Goal: Find specific page/section

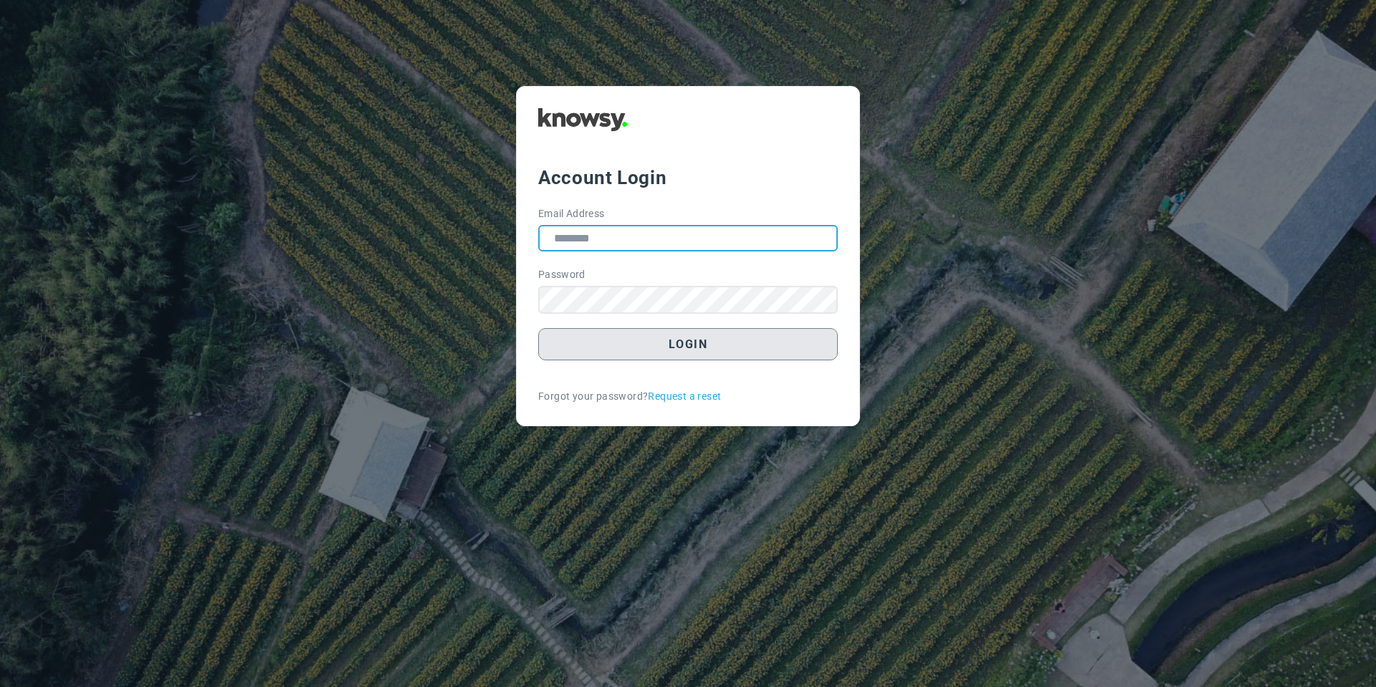
type input "**********"
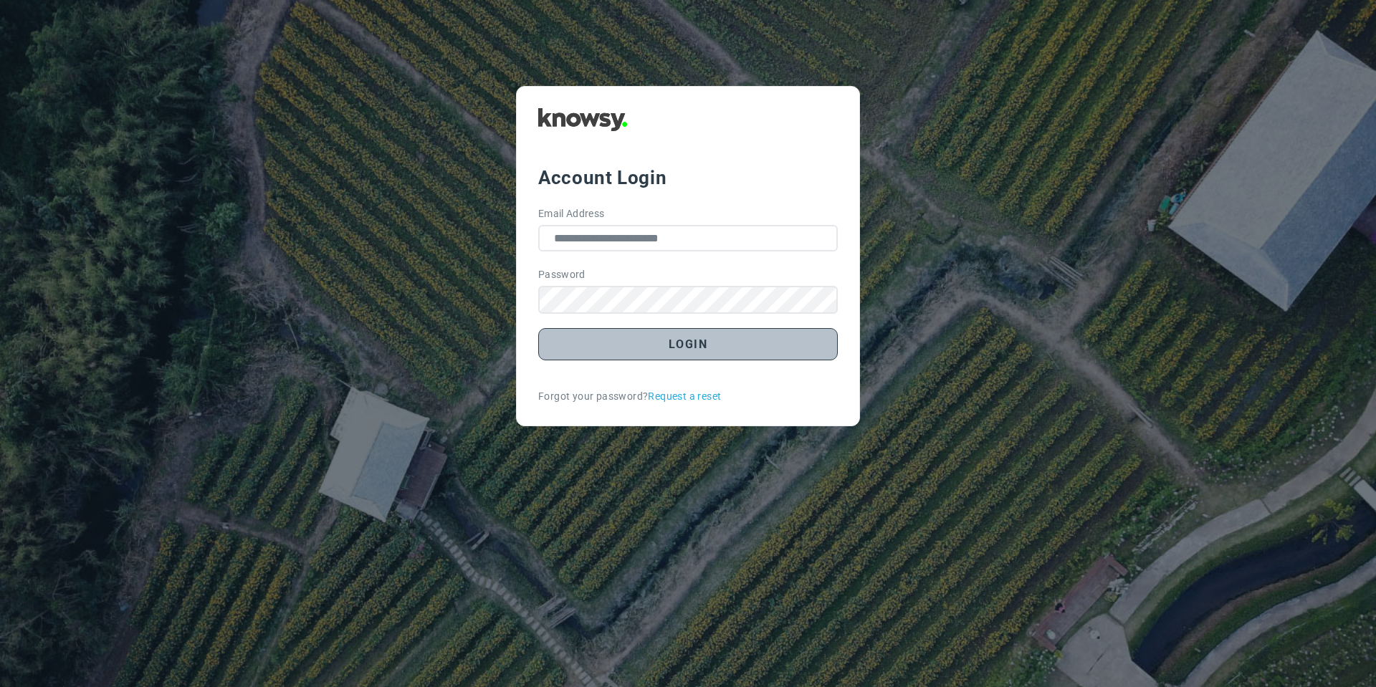
click at [632, 350] on button "Login" at bounding box center [687, 344] width 299 height 32
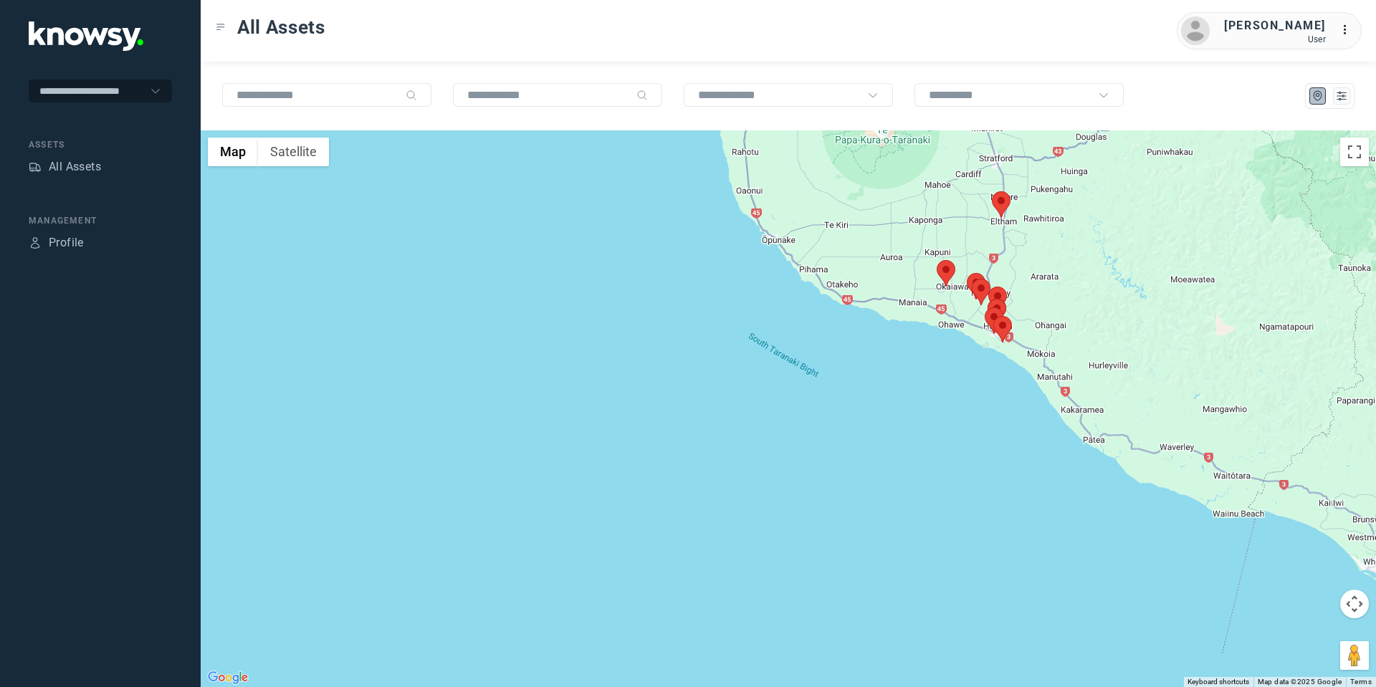
click at [936, 260] on area at bounding box center [936, 260] width 0 height 0
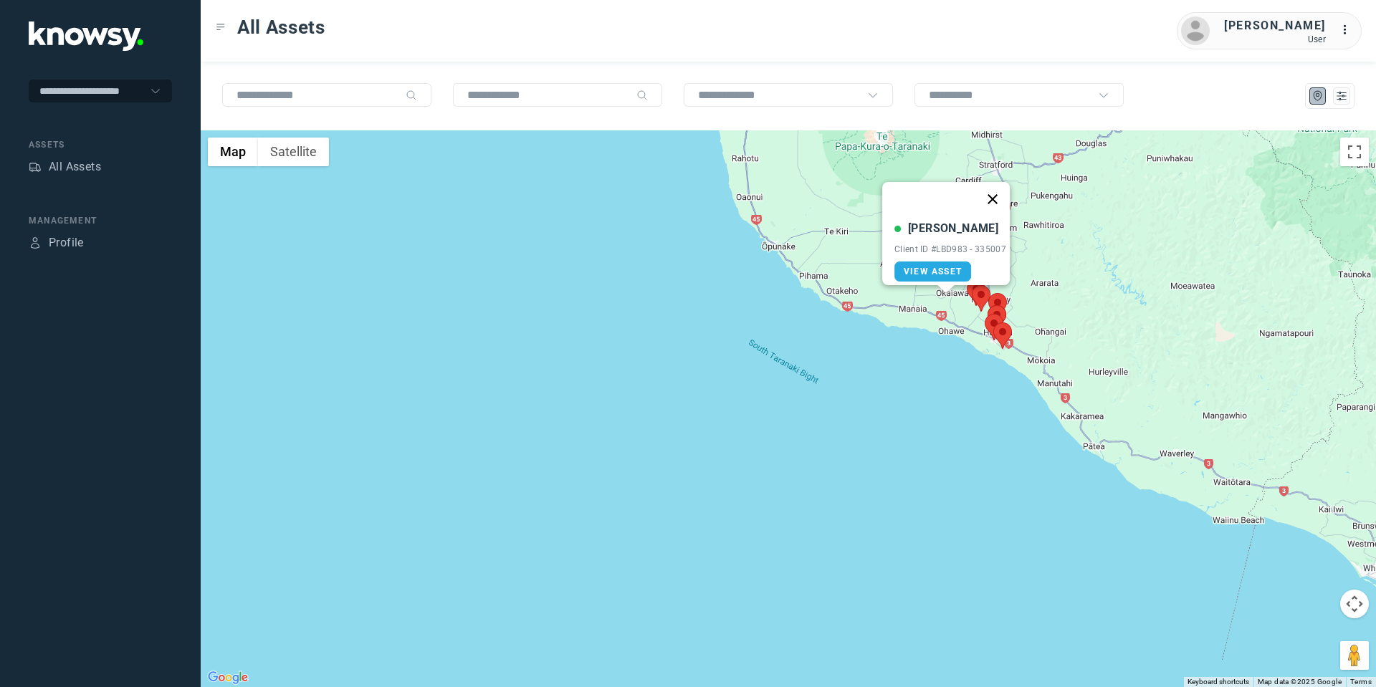
click at [996, 189] on button "Close" at bounding box center [992, 199] width 34 height 34
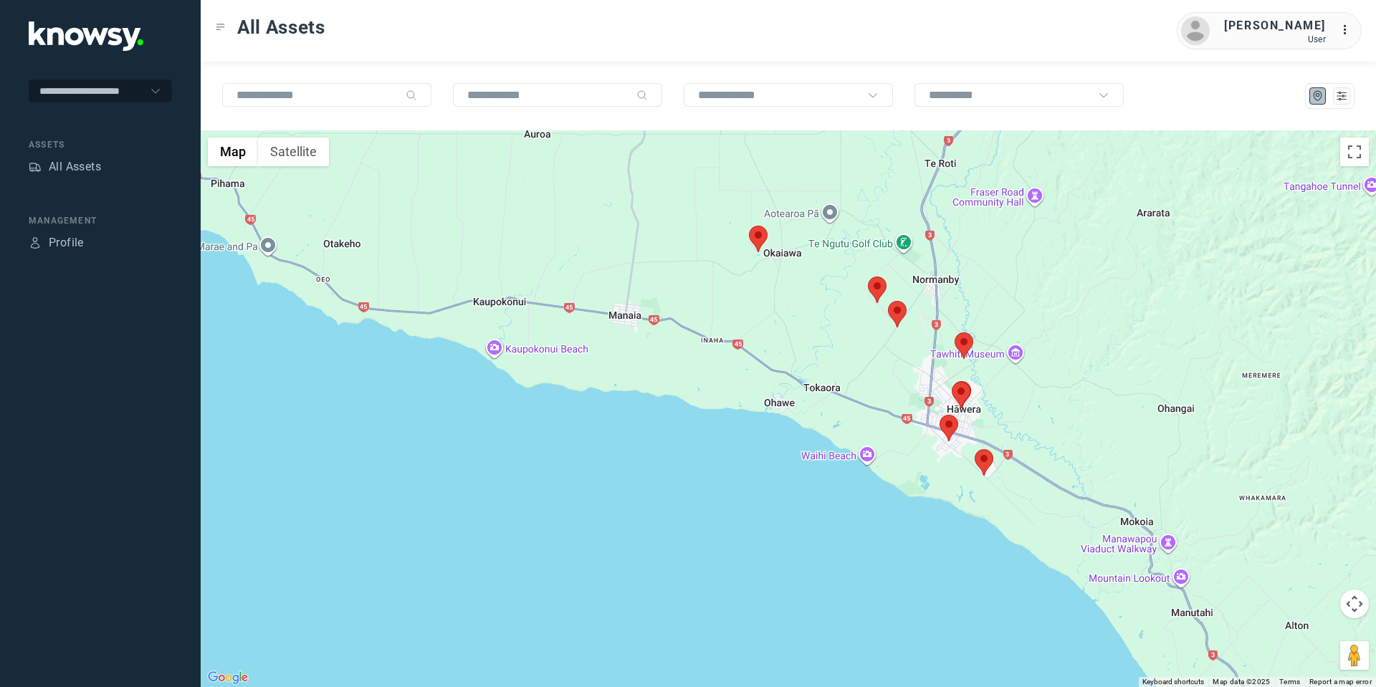
click at [868, 277] on area at bounding box center [868, 277] width 0 height 0
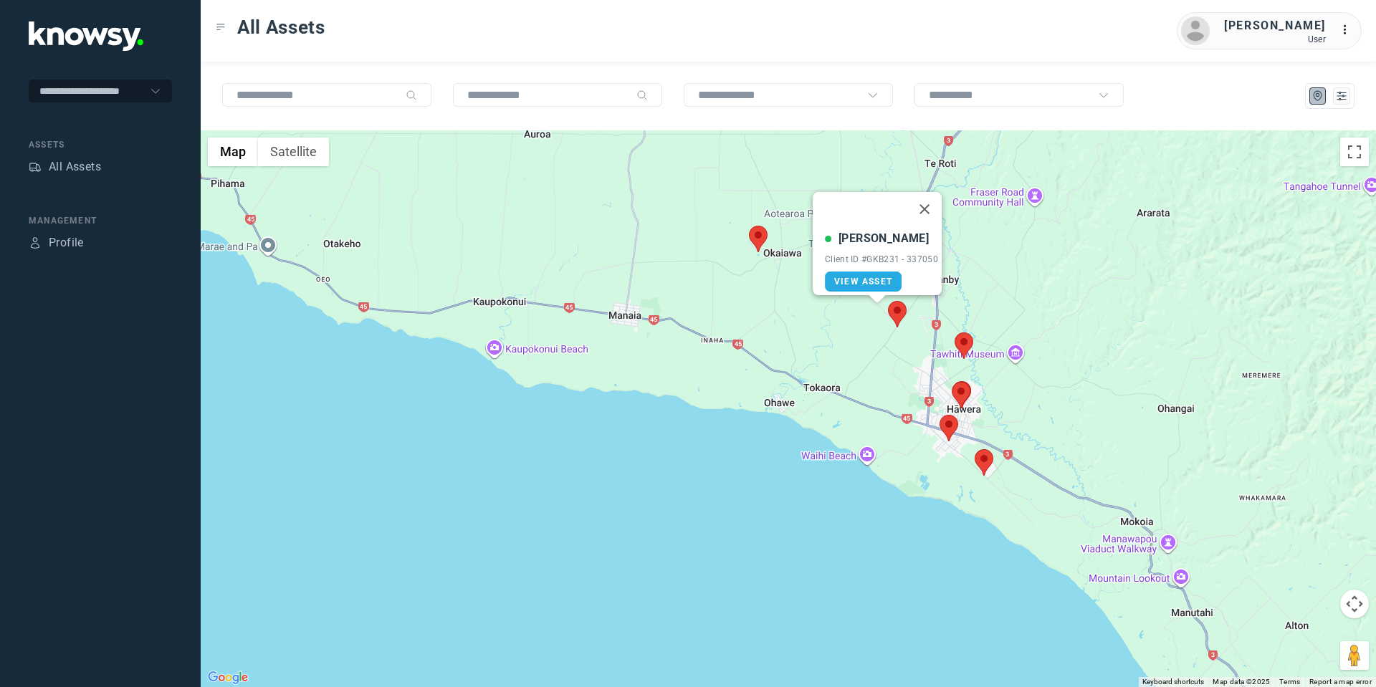
click at [888, 301] on area at bounding box center [888, 301] width 0 height 0
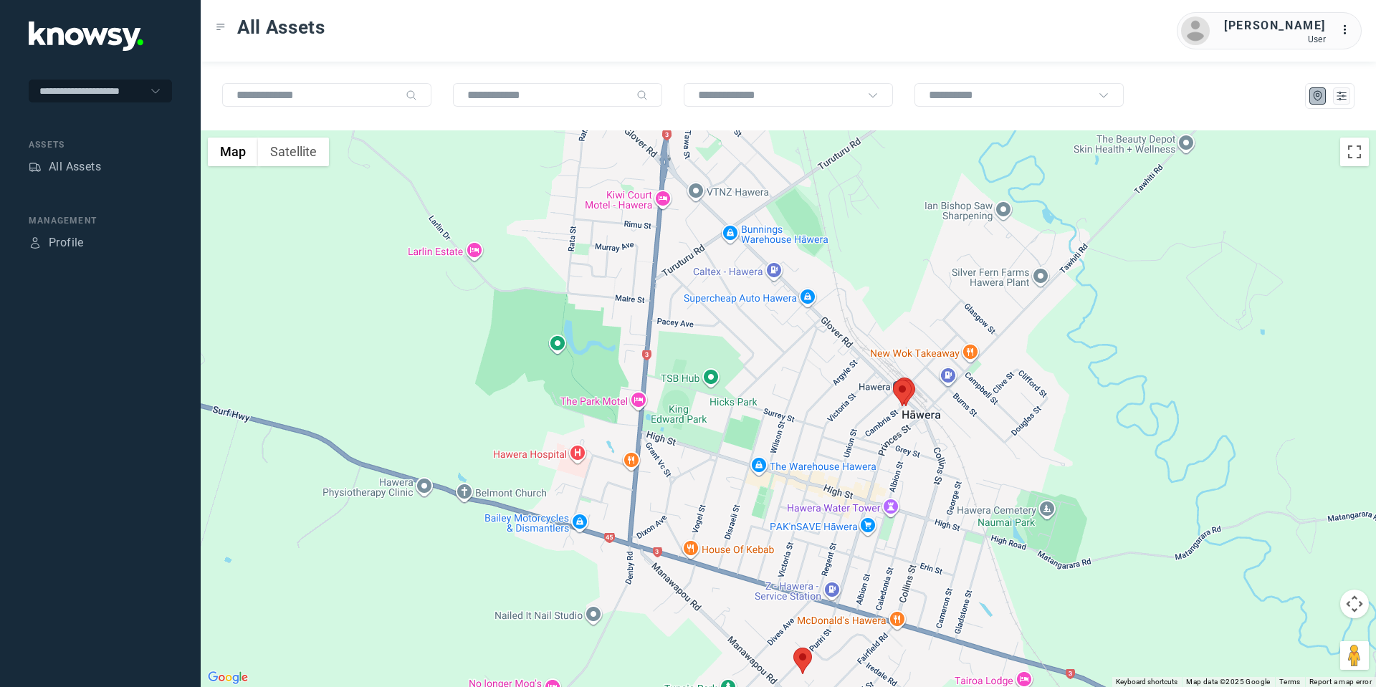
click at [793, 648] on area at bounding box center [793, 648] width 0 height 0
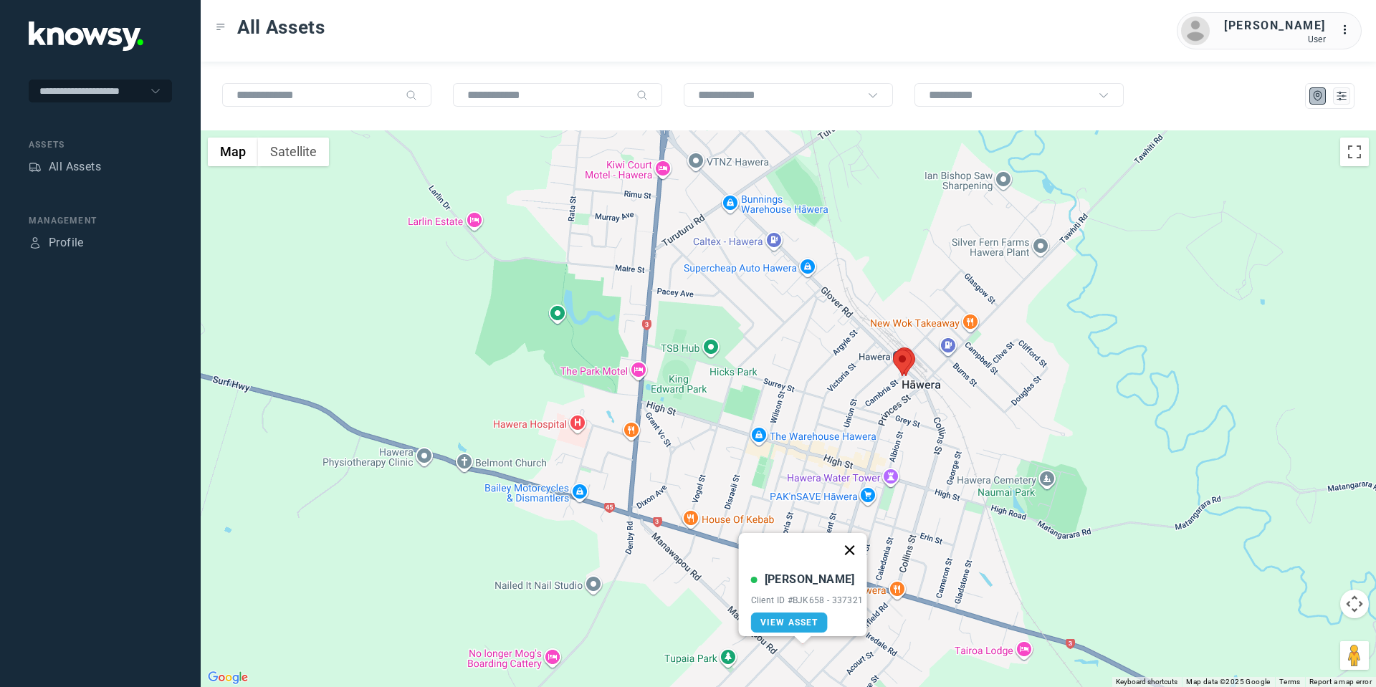
click at [850, 542] on button "Close" at bounding box center [849, 550] width 34 height 34
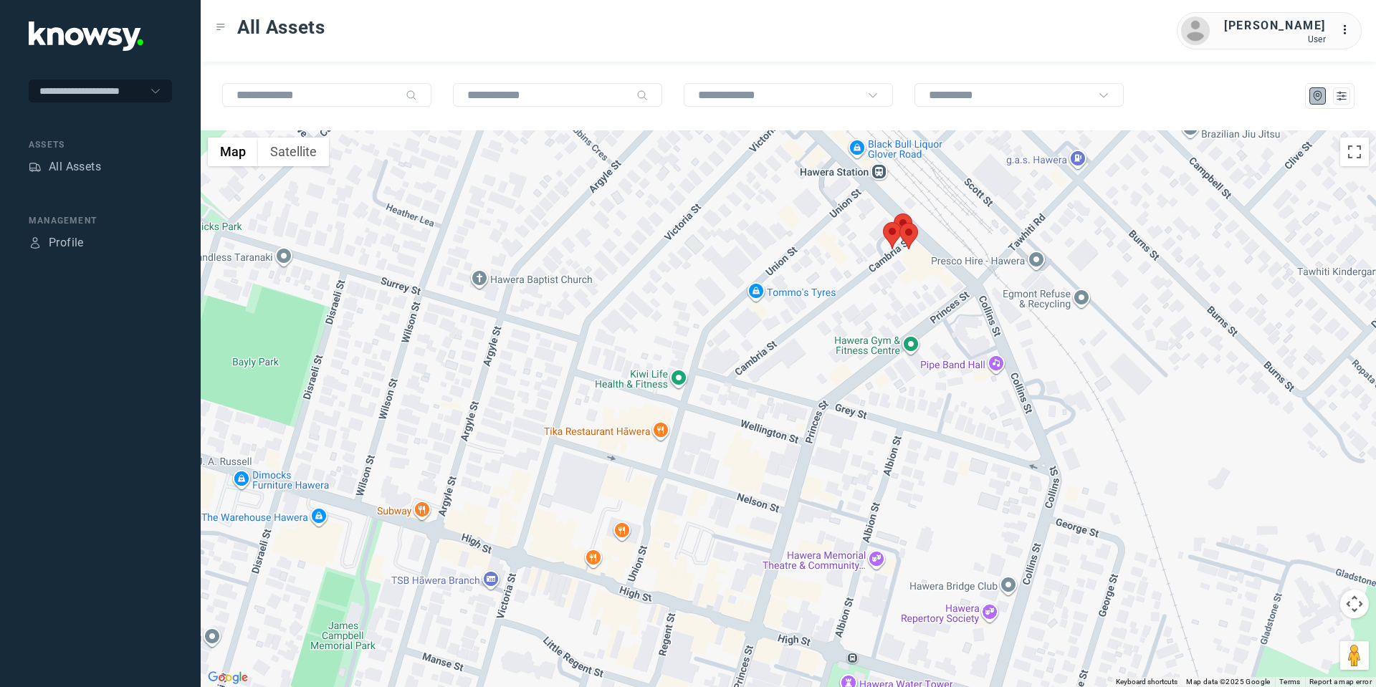
click at [883, 222] on area at bounding box center [883, 222] width 0 height 0
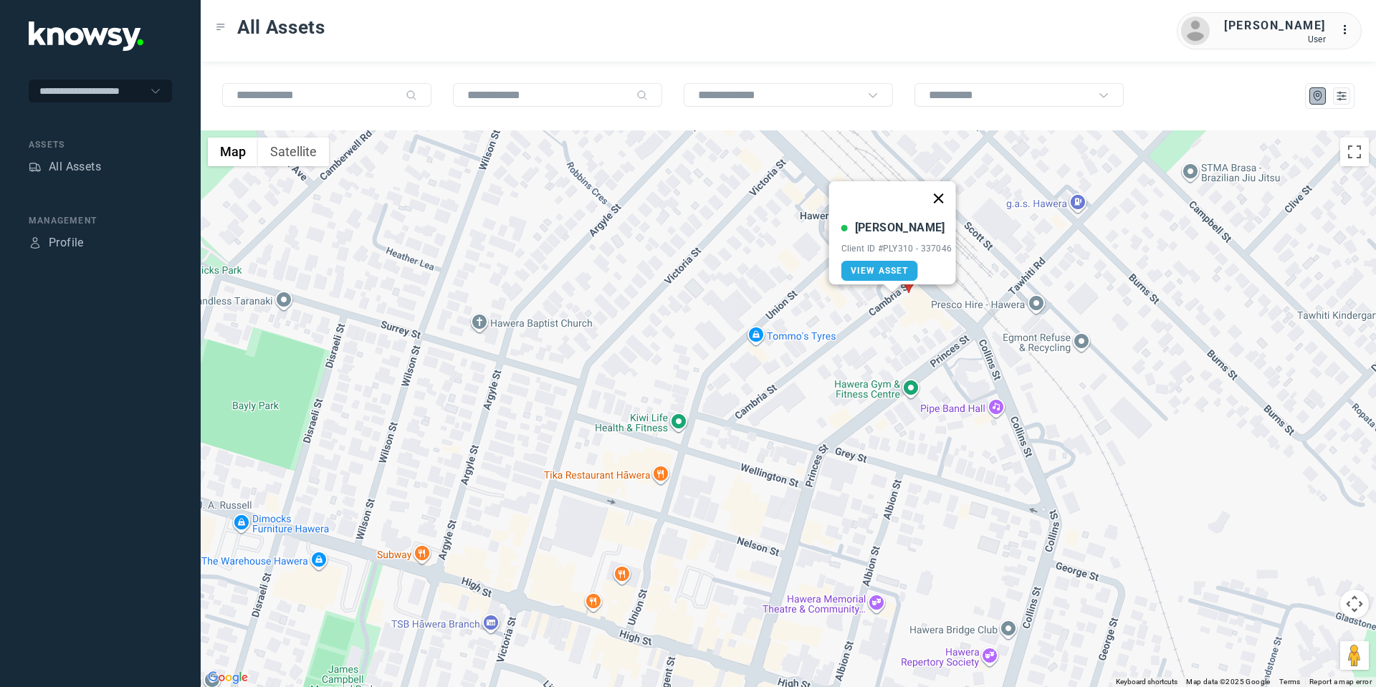
click at [938, 186] on button "Close" at bounding box center [938, 198] width 34 height 34
click at [916, 284] on img at bounding box center [908, 280] width 19 height 27
click at [899, 267] on area at bounding box center [899, 267] width 0 height 0
click at [959, 183] on button "Close" at bounding box center [957, 199] width 34 height 34
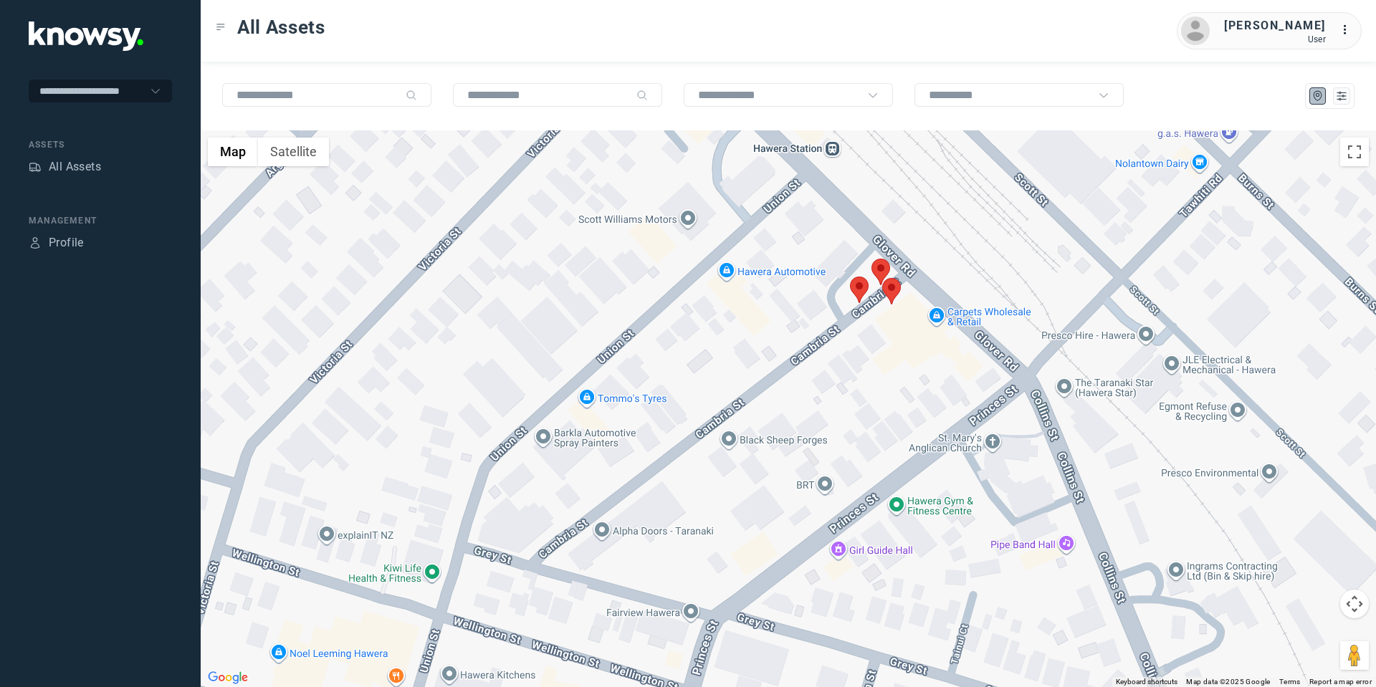
click at [871, 259] on area at bounding box center [871, 259] width 0 height 0
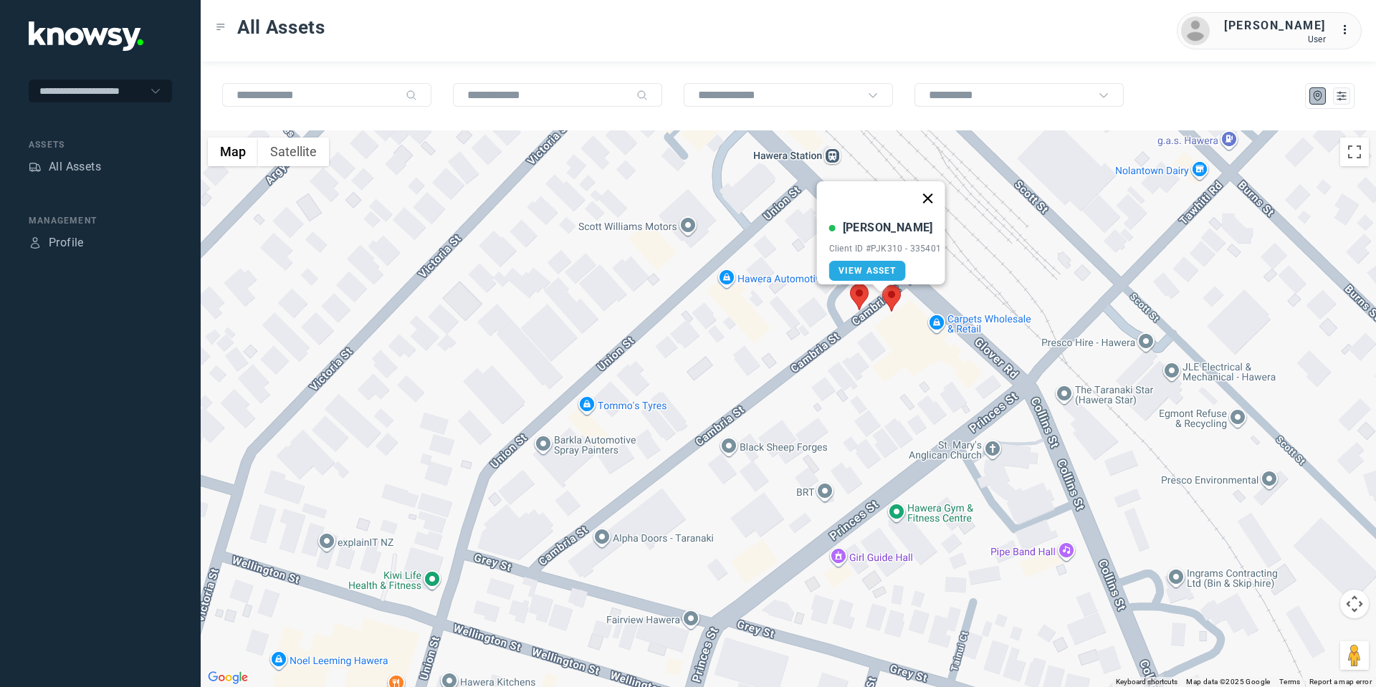
click at [931, 192] on button "Close" at bounding box center [927, 198] width 34 height 34
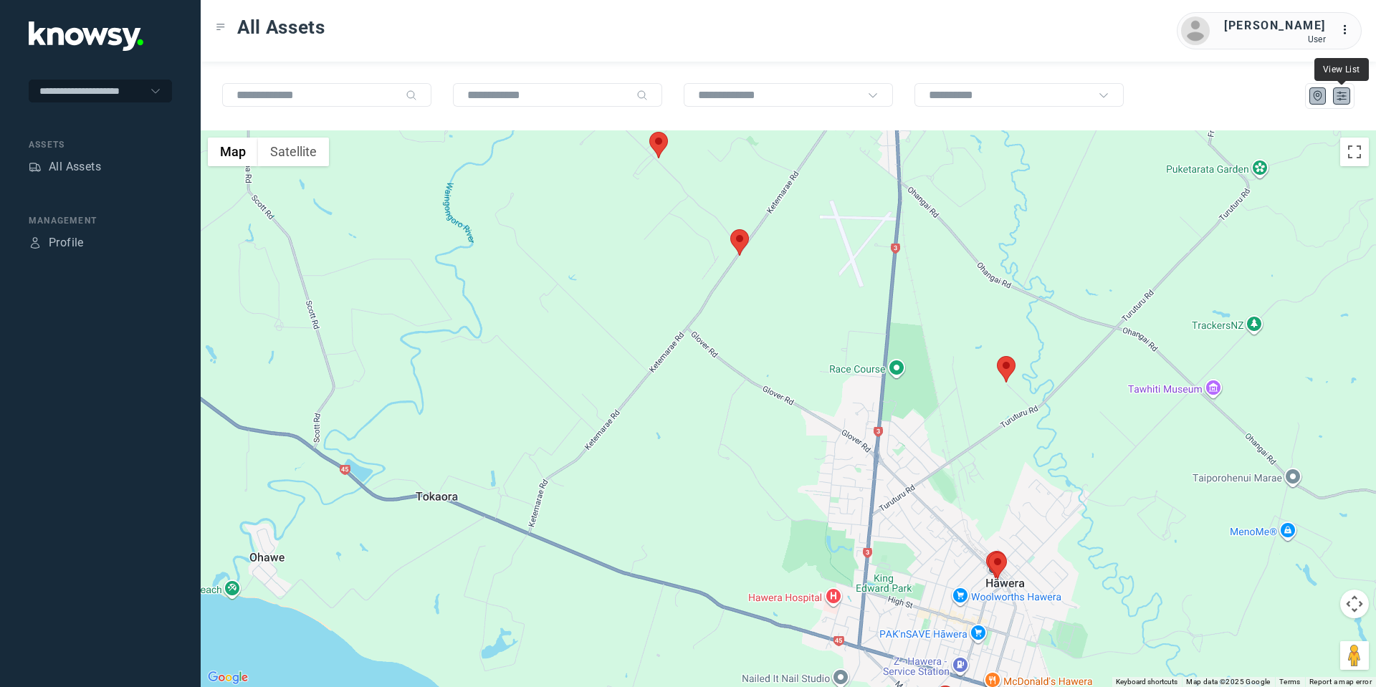
click at [1337, 95] on icon "List" at bounding box center [1341, 96] width 13 height 13
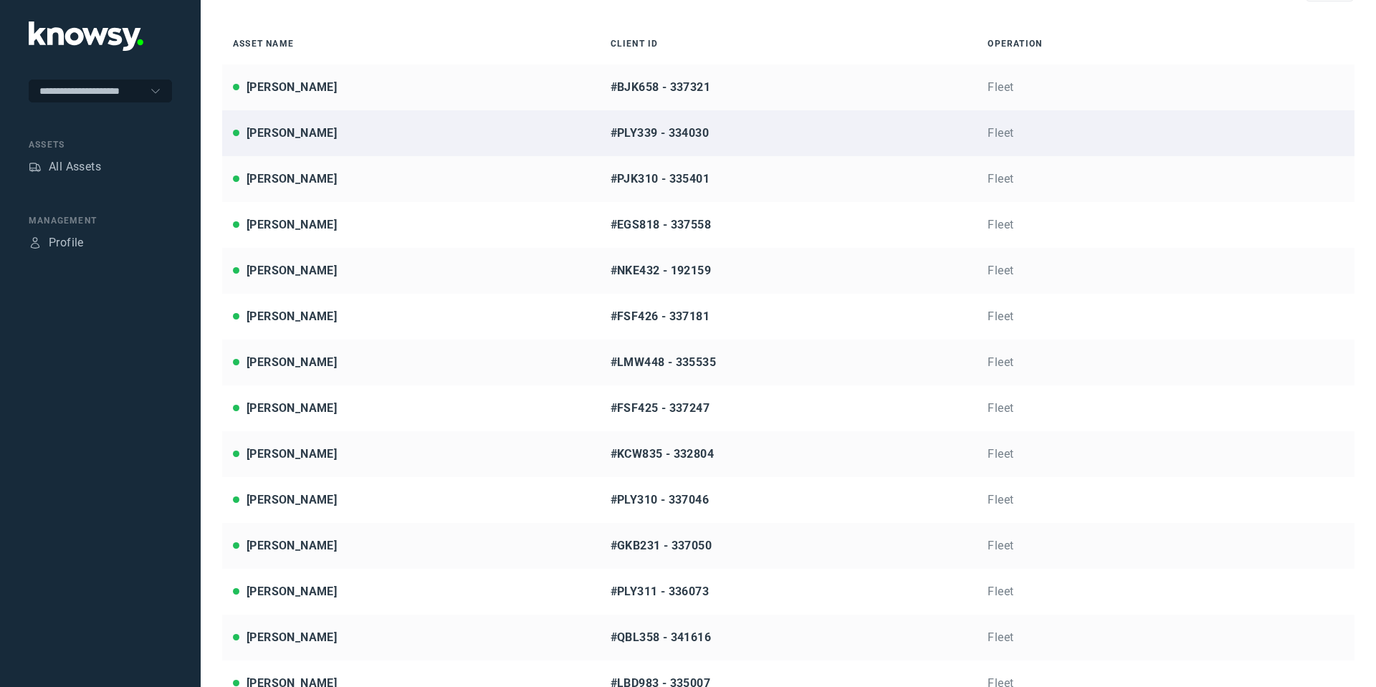
scroll to position [166, 0]
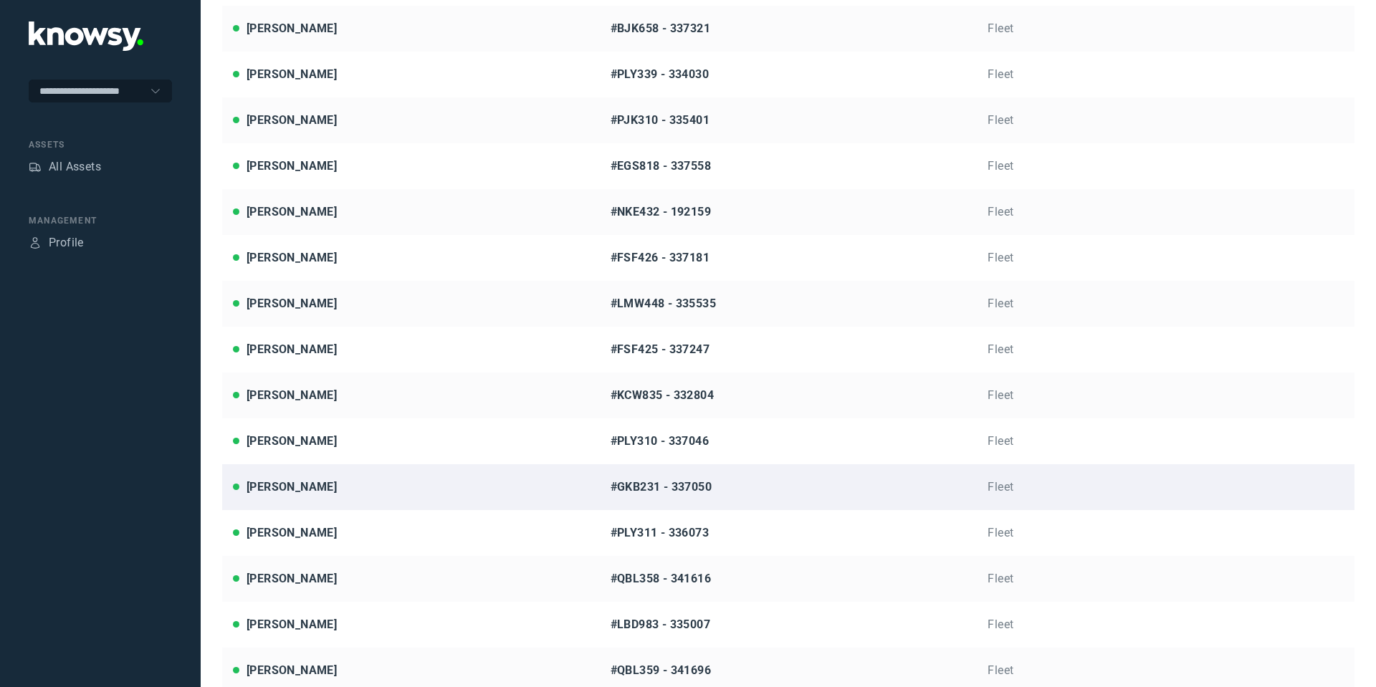
click at [302, 487] on div "[PERSON_NAME]" at bounding box center [291, 487] width 90 height 17
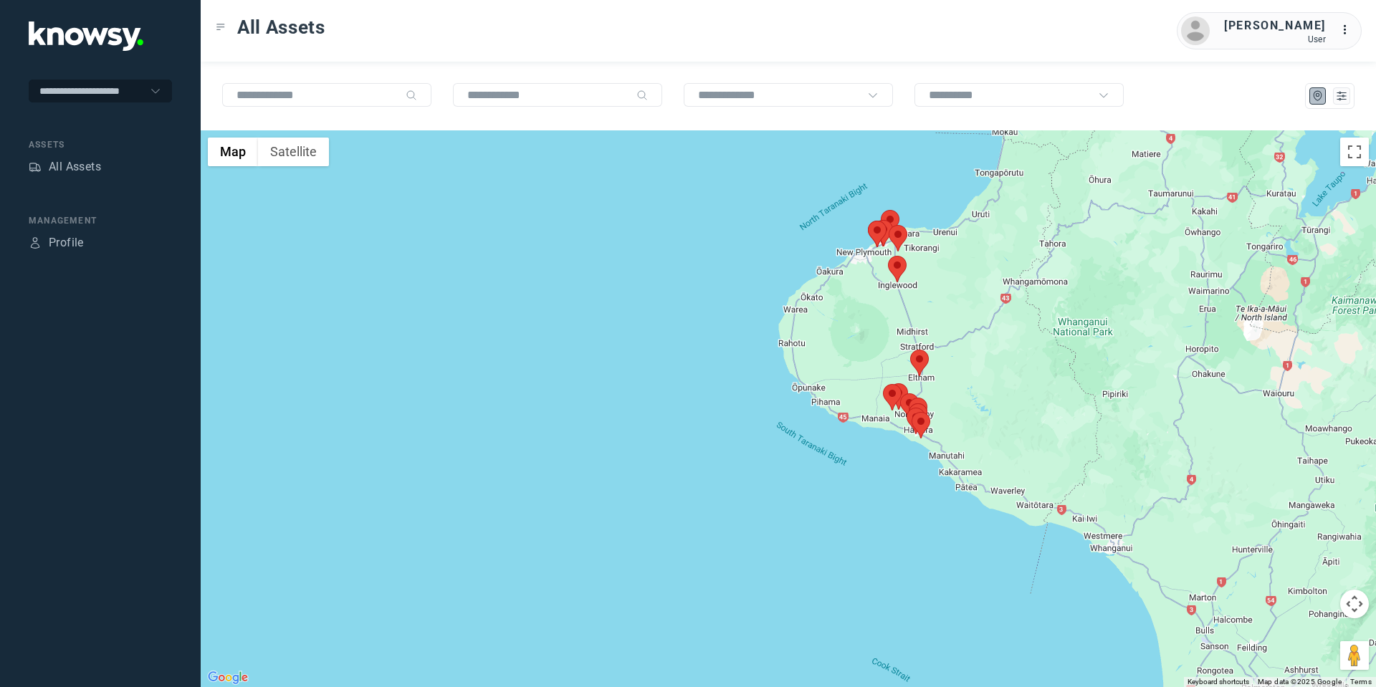
click at [888, 256] on area at bounding box center [888, 256] width 0 height 0
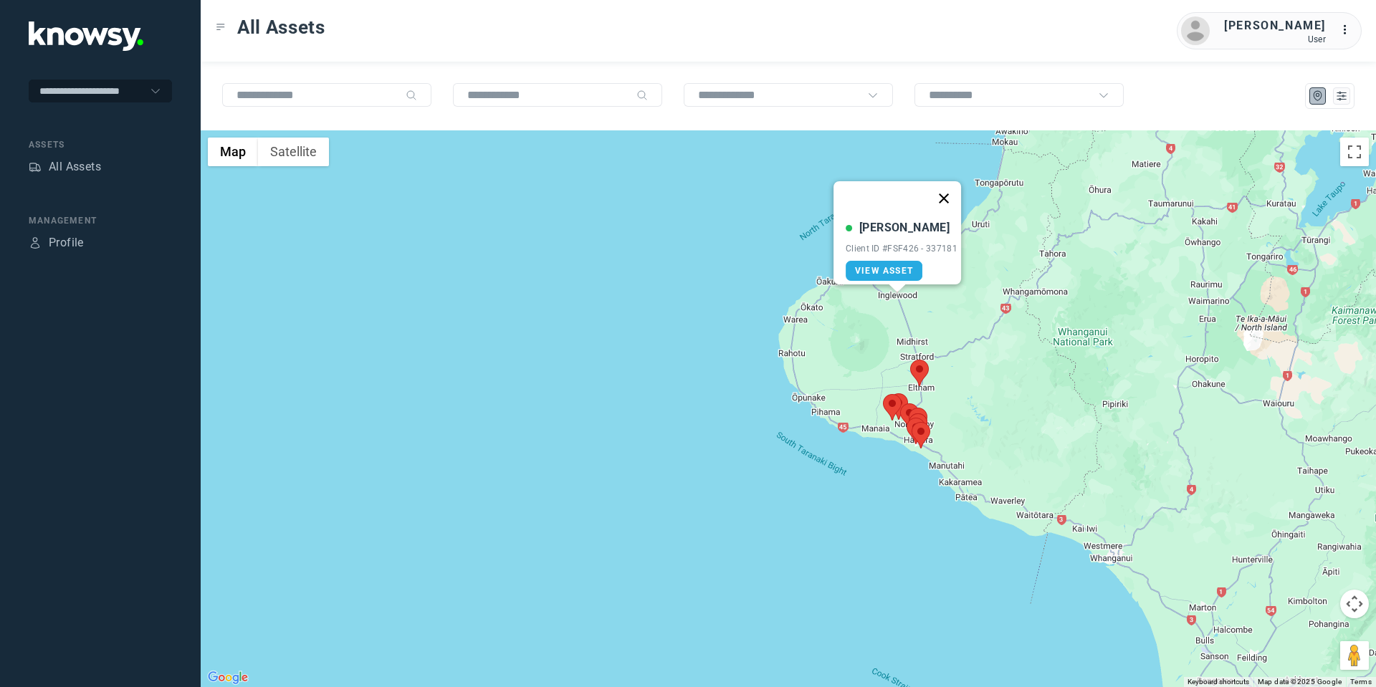
click at [947, 188] on button "Close" at bounding box center [943, 198] width 34 height 34
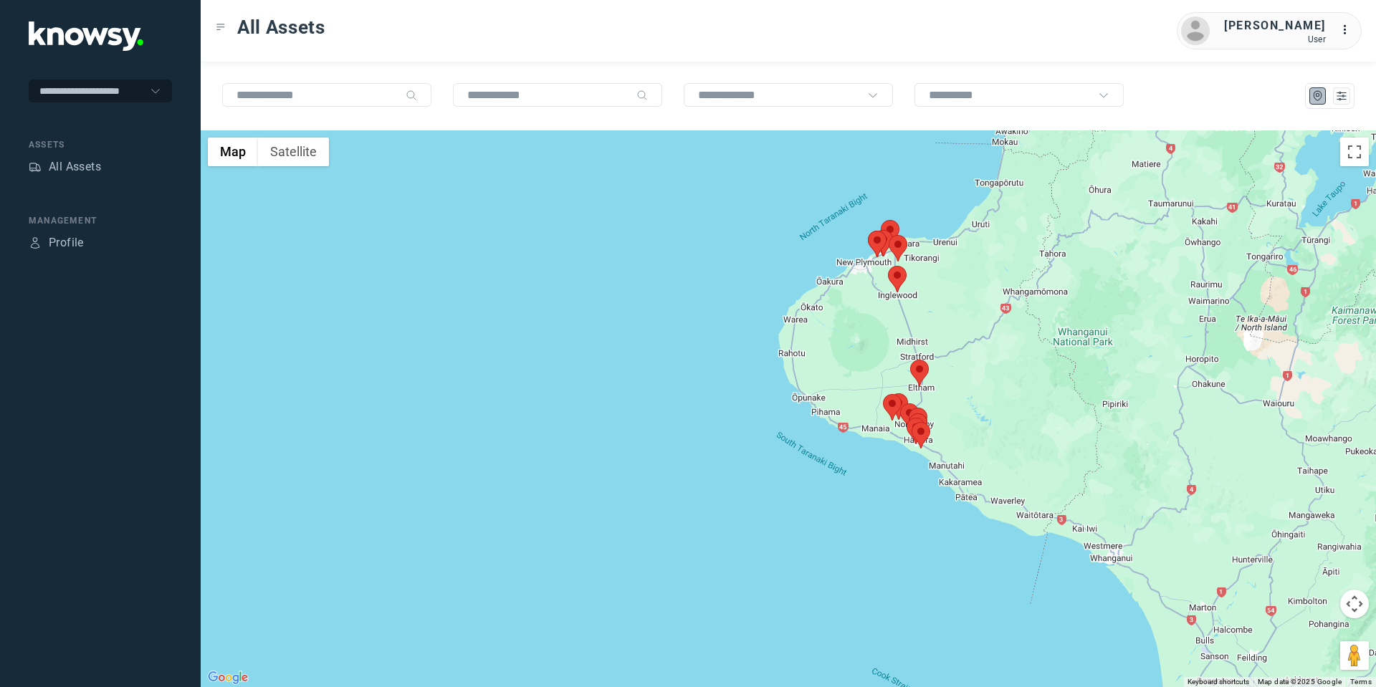
click at [910, 360] on area at bounding box center [910, 360] width 0 height 0
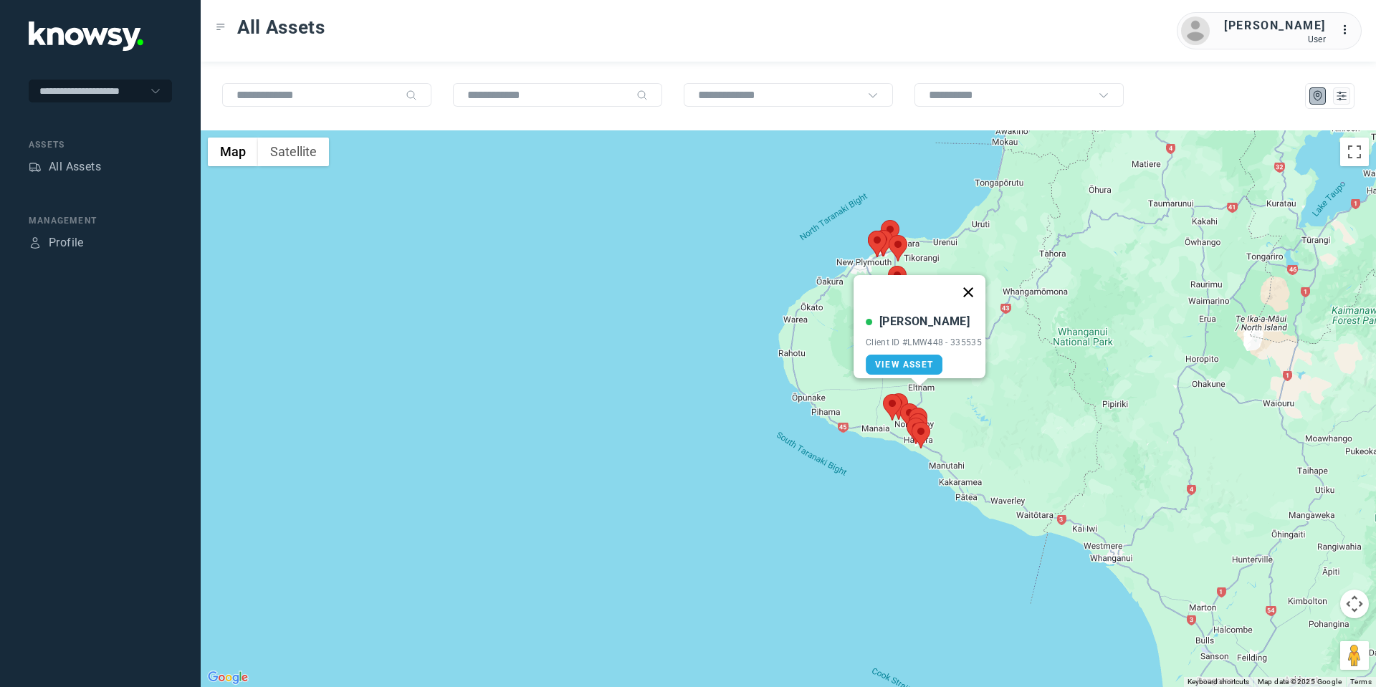
click at [970, 281] on button "Close" at bounding box center [968, 292] width 34 height 34
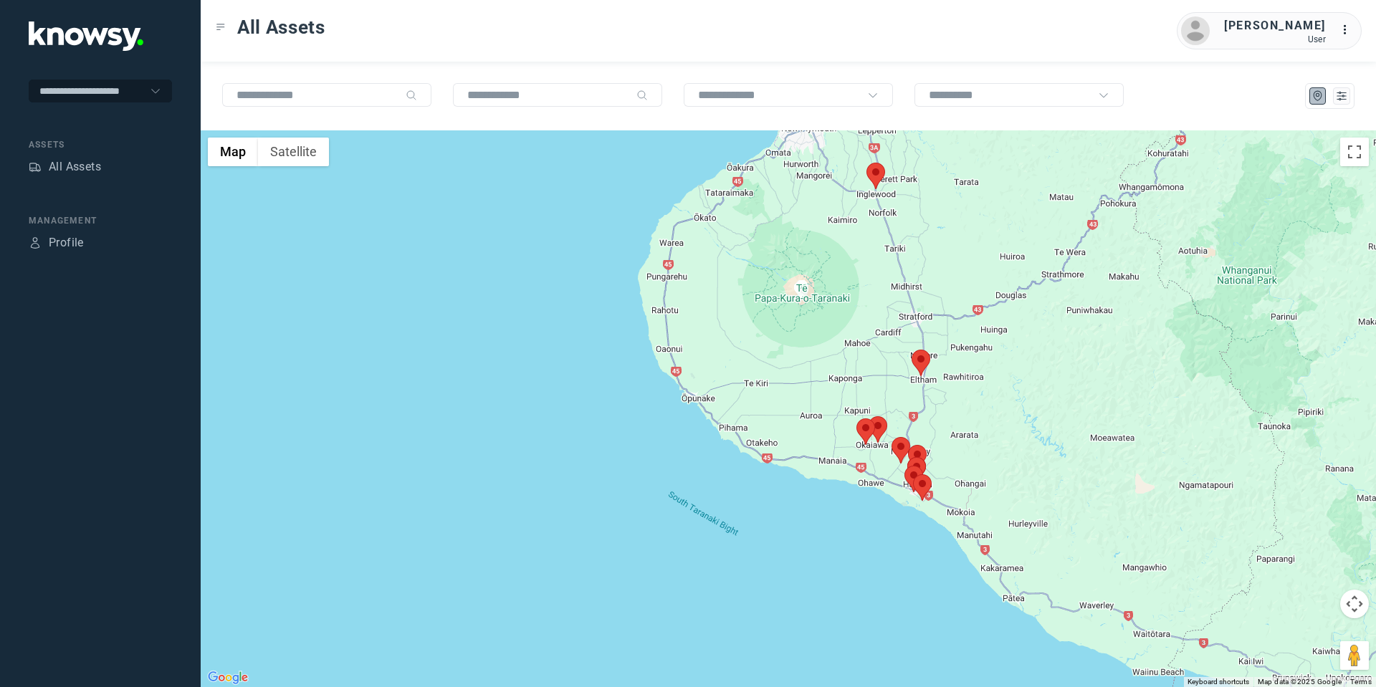
click at [856, 418] on area at bounding box center [856, 418] width 0 height 0
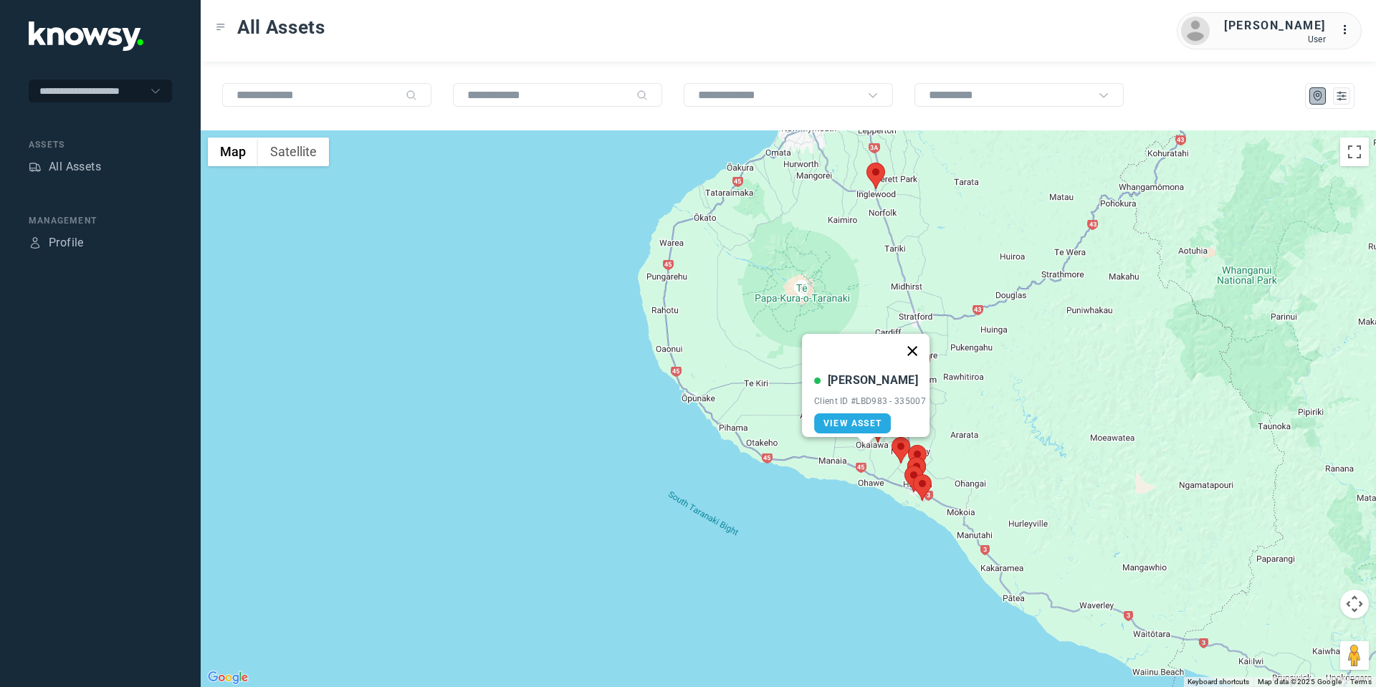
click at [918, 342] on button "Close" at bounding box center [912, 351] width 34 height 34
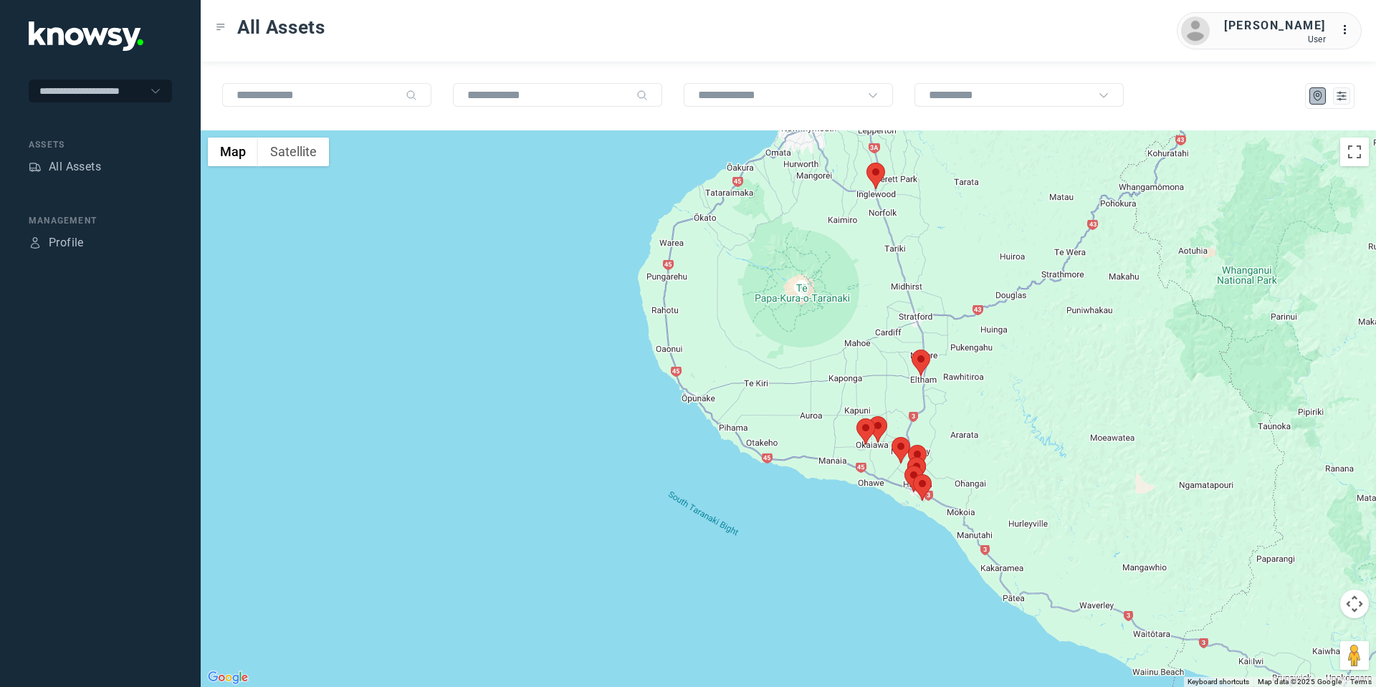
click at [868, 416] on area at bounding box center [868, 416] width 0 height 0
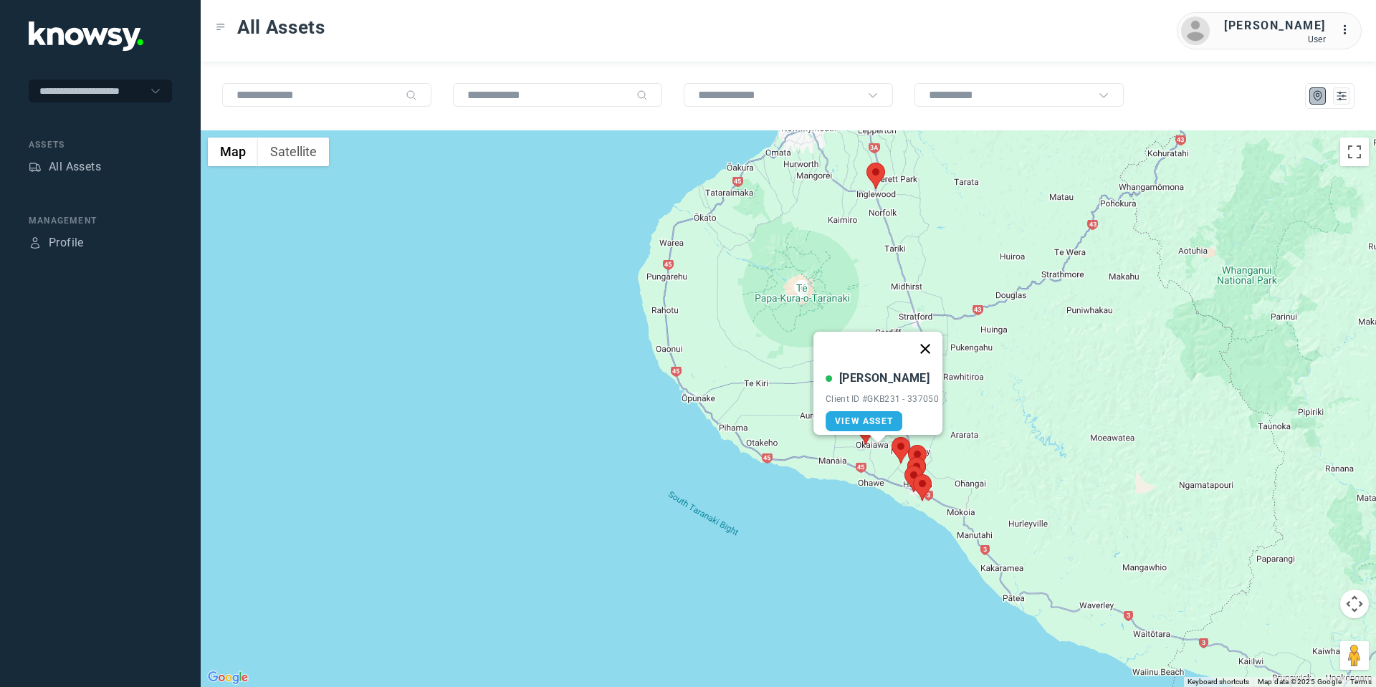
click at [930, 342] on button "Close" at bounding box center [925, 349] width 34 height 34
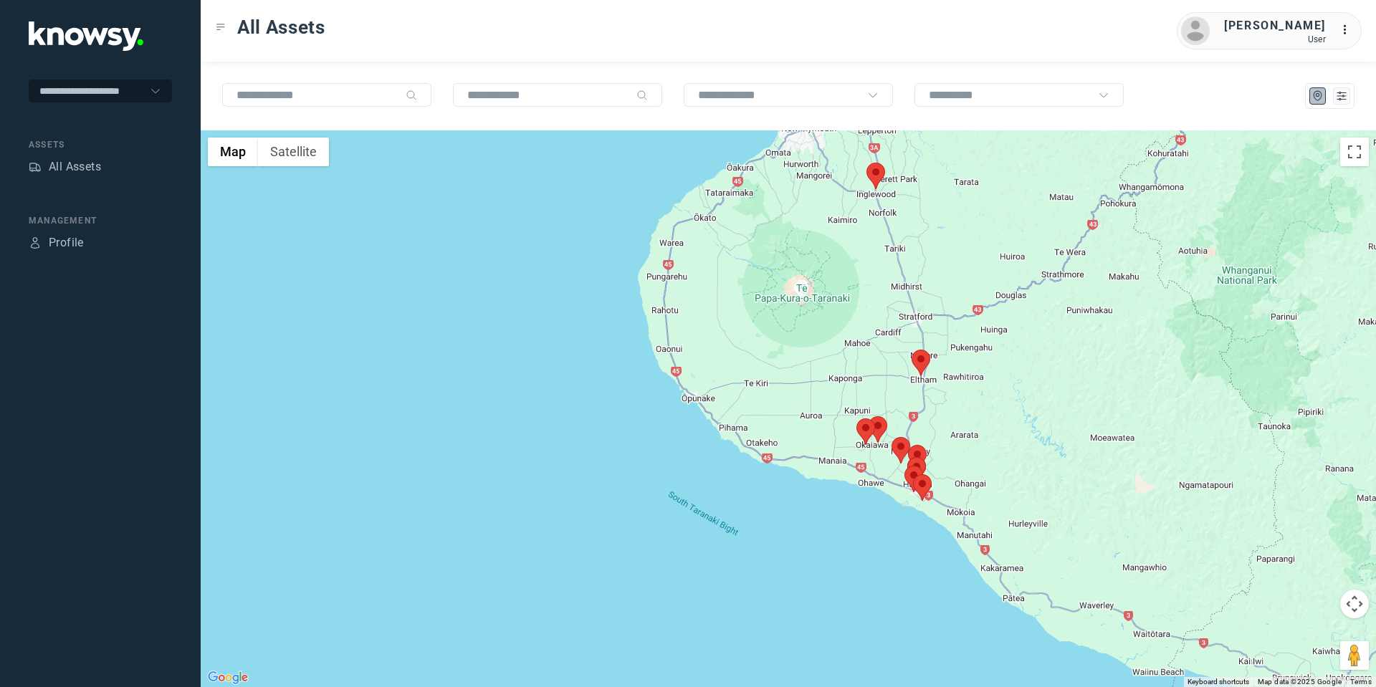
click at [868, 416] on area at bounding box center [868, 416] width 0 height 0
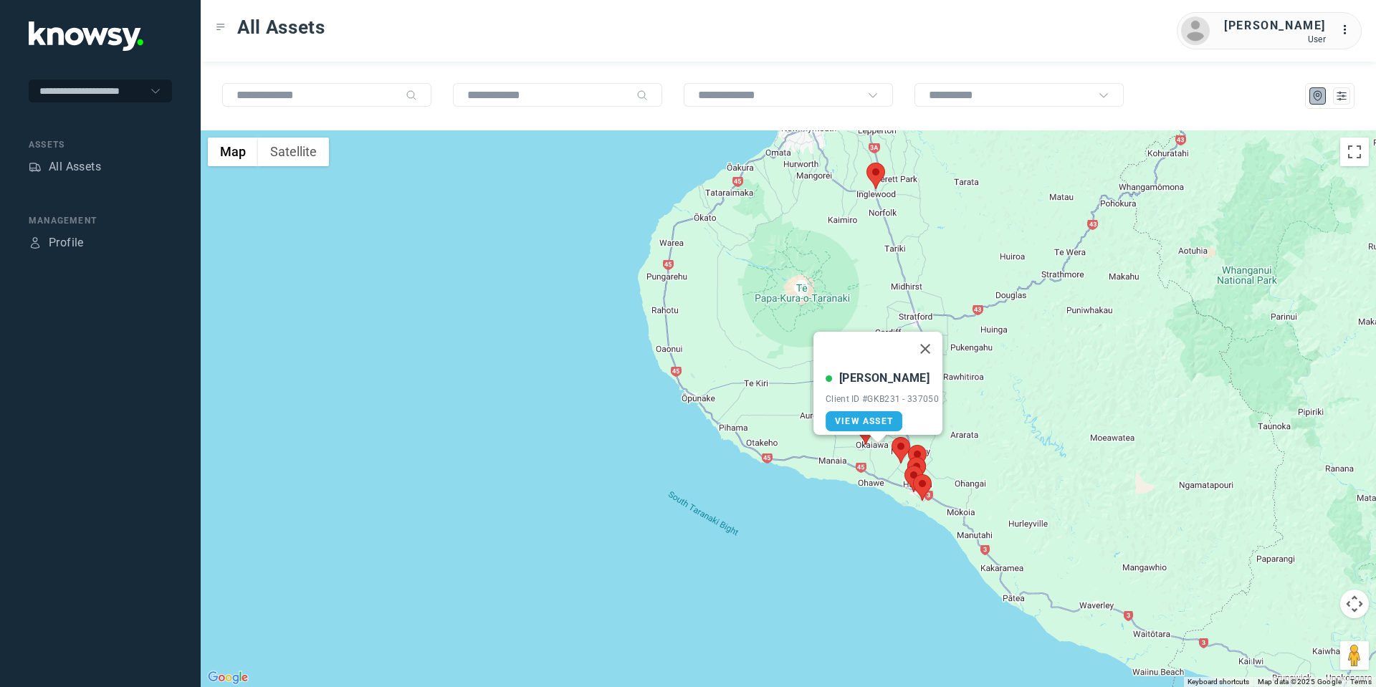
click at [891, 437] on area at bounding box center [891, 437] width 0 height 0
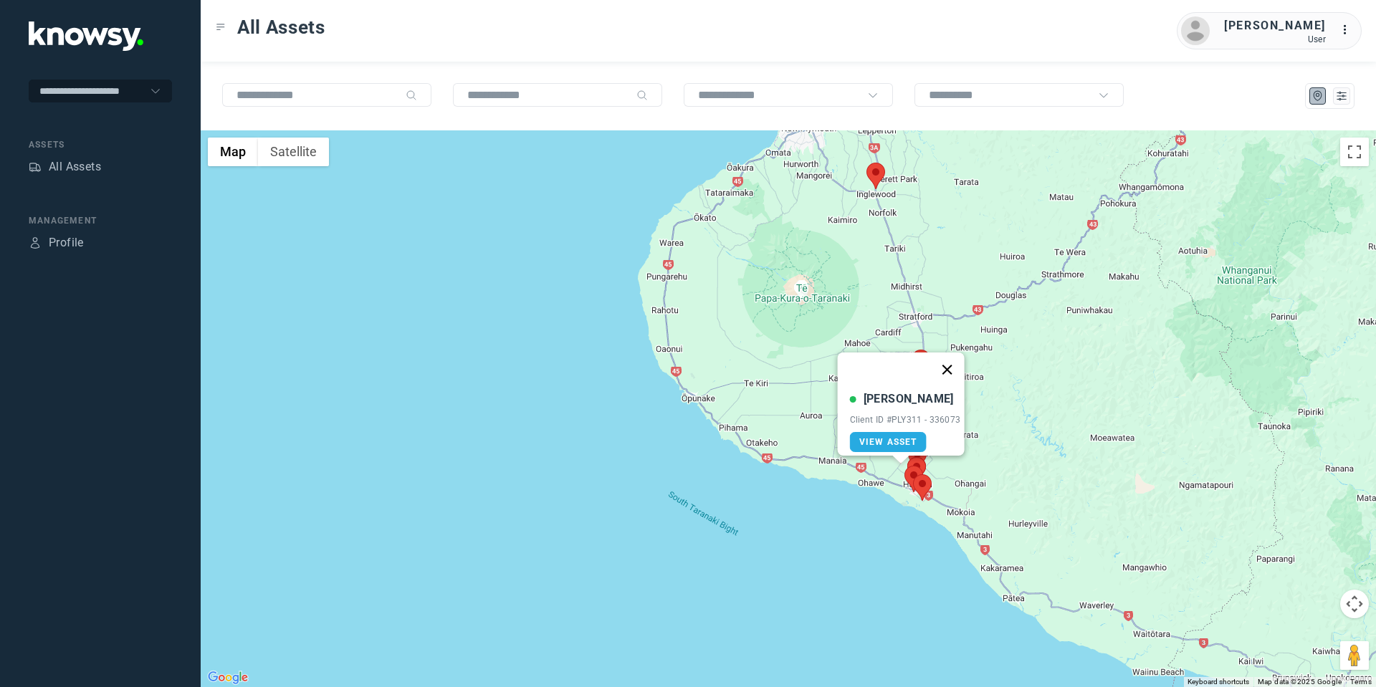
click at [951, 355] on button "Close" at bounding box center [946, 369] width 34 height 34
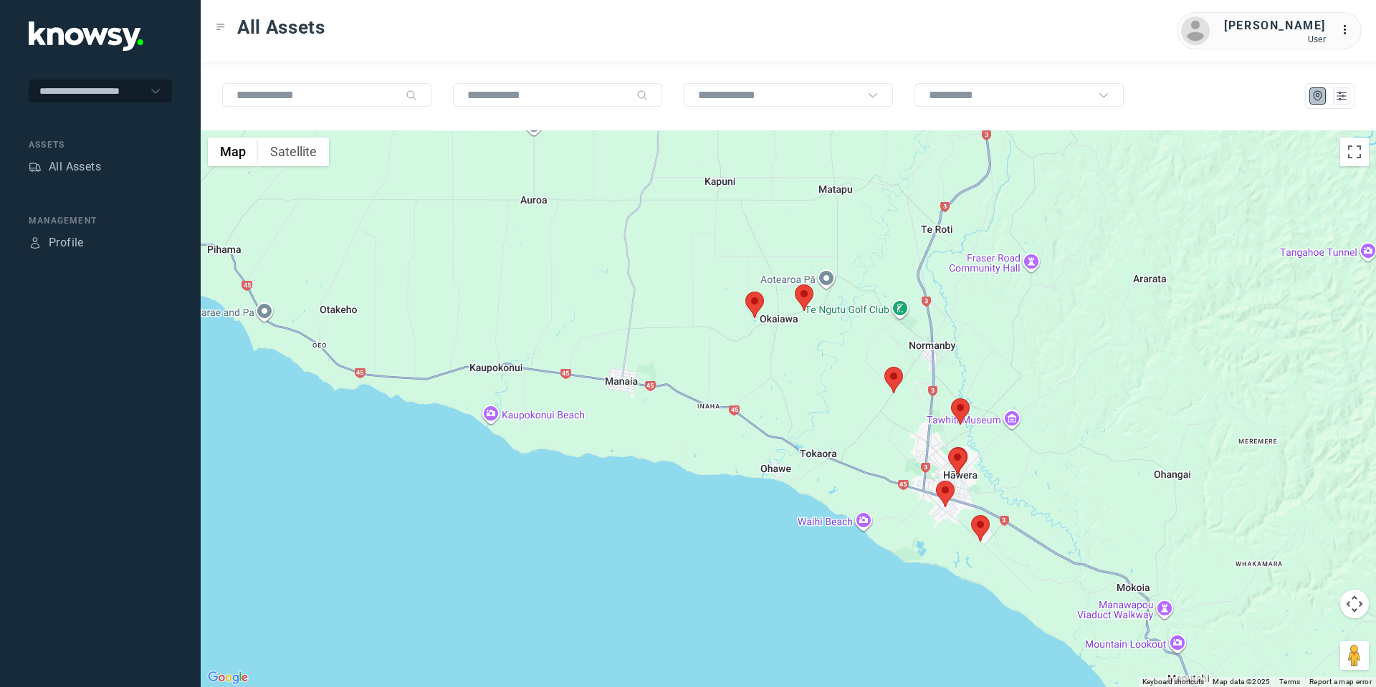
click at [936, 481] on area at bounding box center [936, 481] width 0 height 0
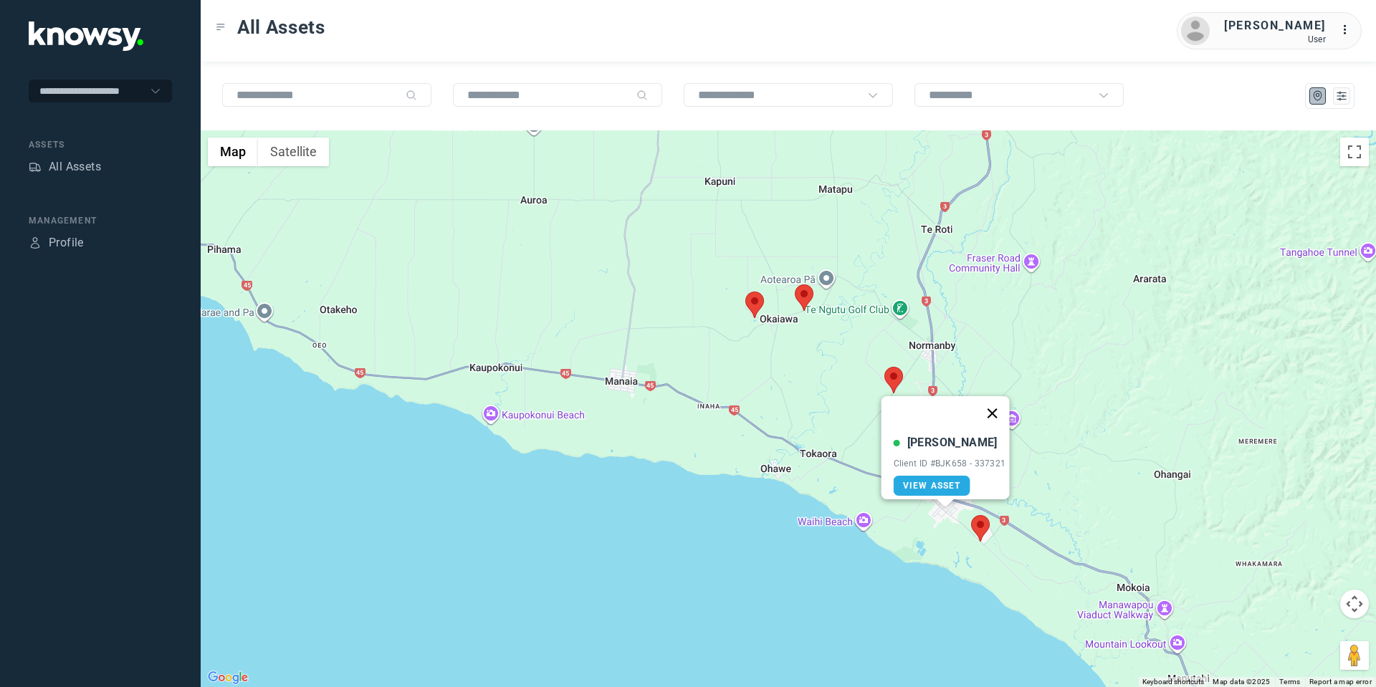
click at [995, 401] on button "Close" at bounding box center [991, 413] width 34 height 34
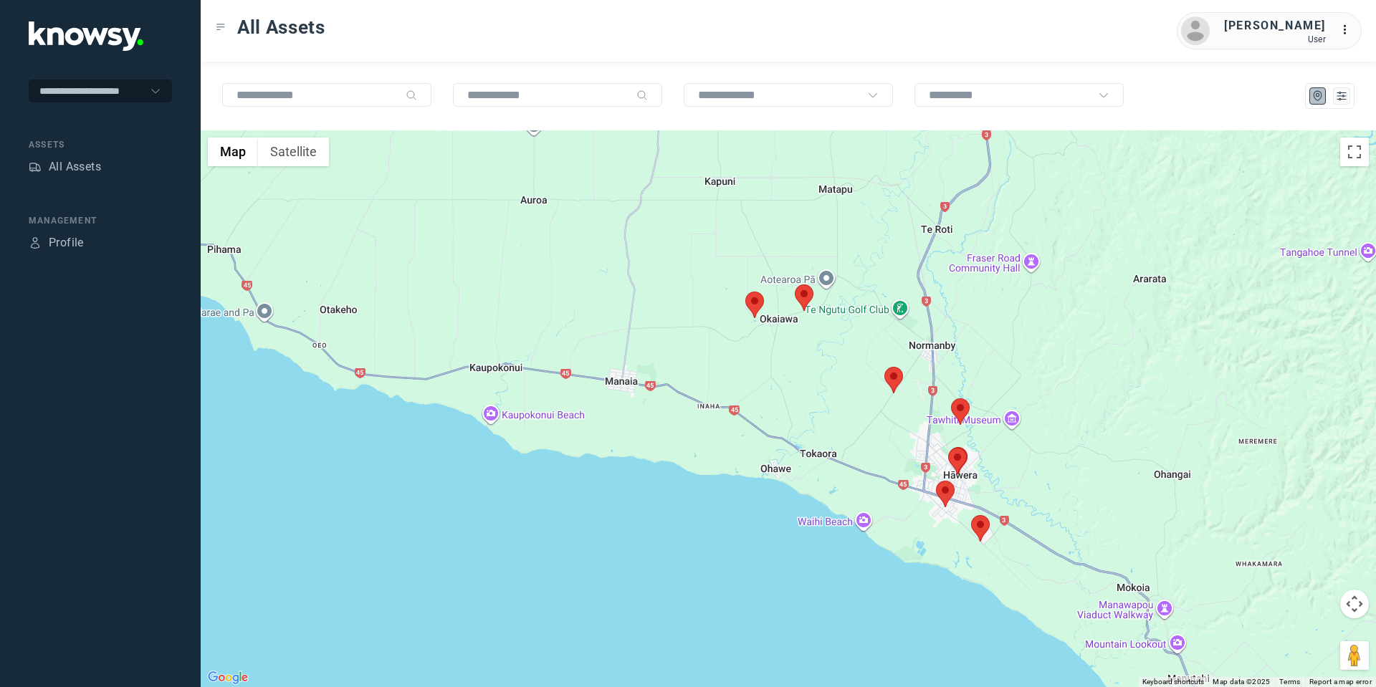
click at [971, 515] on area at bounding box center [971, 515] width 0 height 0
click at [1030, 441] on button "Close" at bounding box center [1027, 448] width 34 height 34
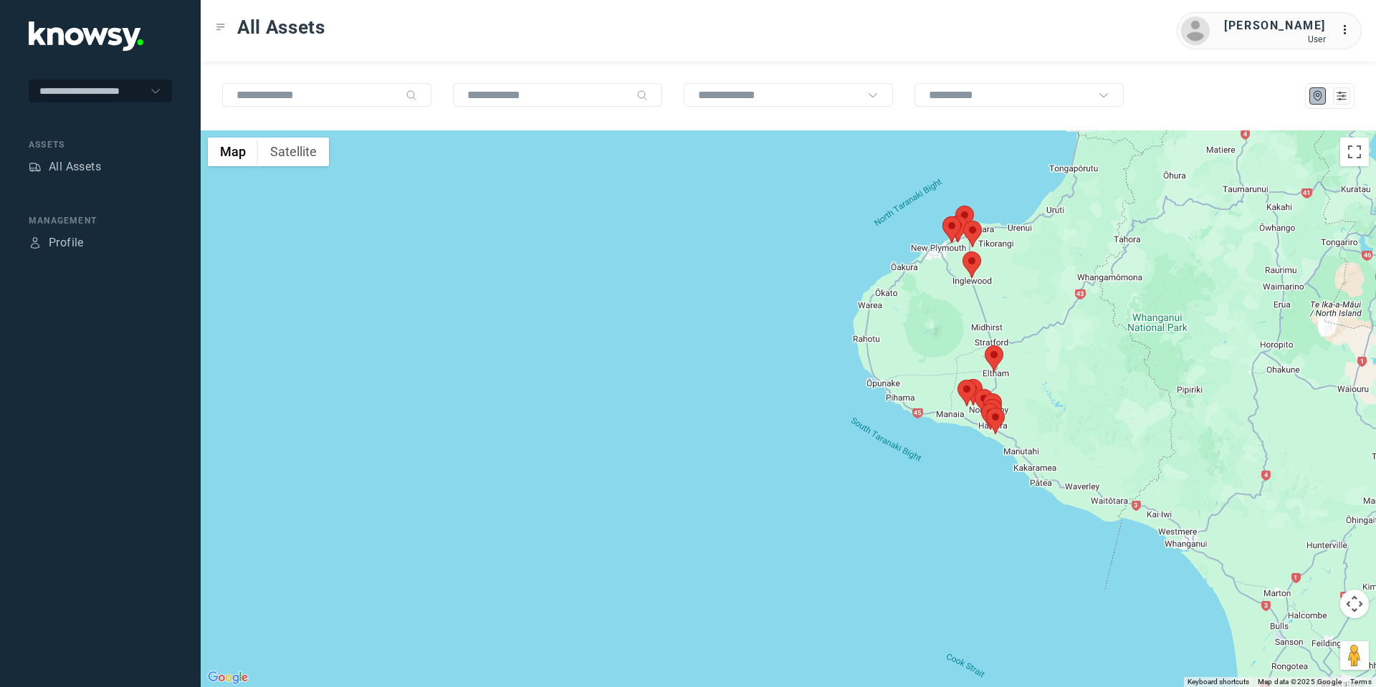
click at [1358, 603] on button "Map camera controls" at bounding box center [1354, 604] width 29 height 29
